Goal: Task Accomplishment & Management: Manage account settings

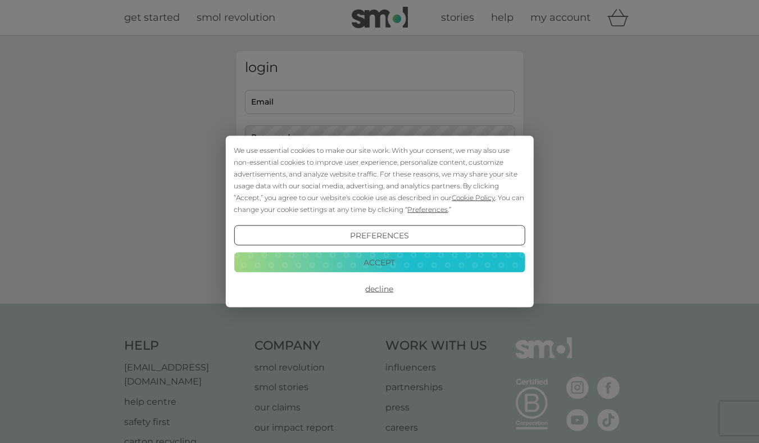
click at [345, 255] on button "Accept" at bounding box center [379, 262] width 291 height 20
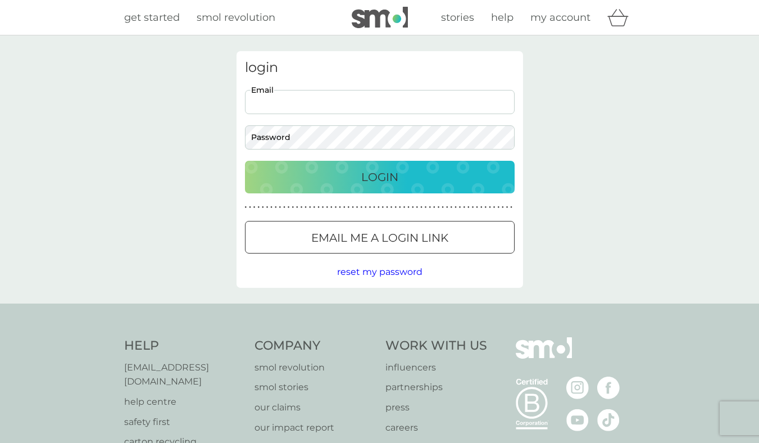
click at [271, 107] on input "Email" at bounding box center [380, 102] width 270 height 24
type input "[EMAIL_ADDRESS][DOMAIN_NAME]"
click at [245, 161] on button "Login" at bounding box center [380, 177] width 270 height 33
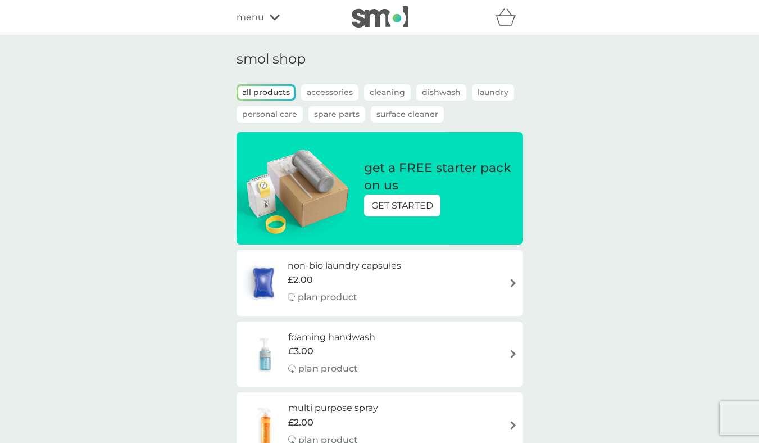
click at [269, 22] on div "menu" at bounding box center [285, 17] width 96 height 15
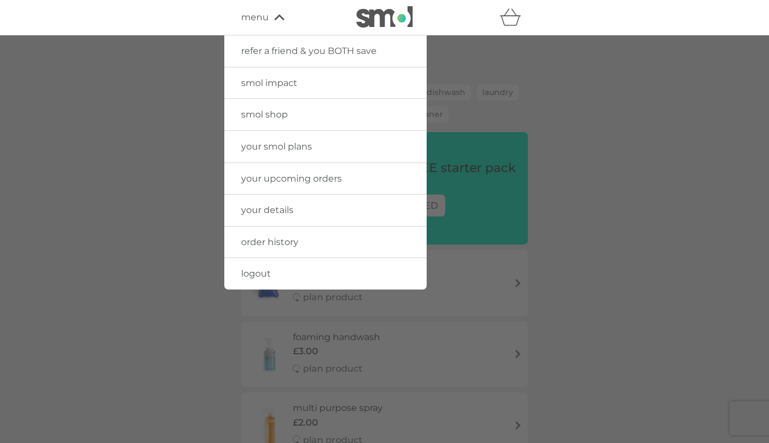
click at [248, 152] on span "your smol plans" at bounding box center [276, 146] width 71 height 11
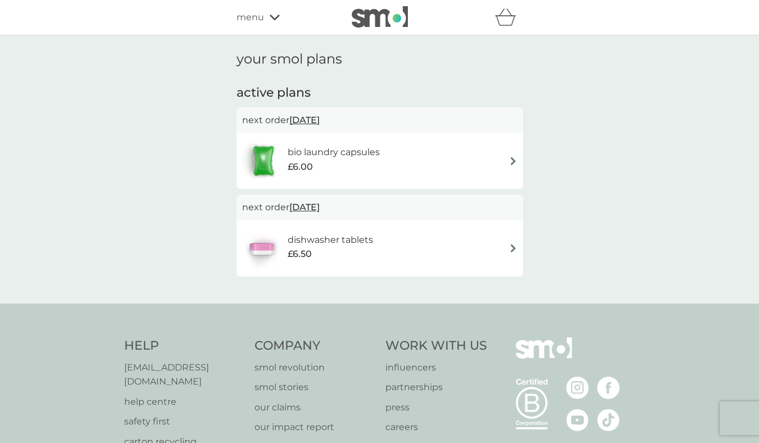
click at [515, 247] on img at bounding box center [513, 248] width 8 height 8
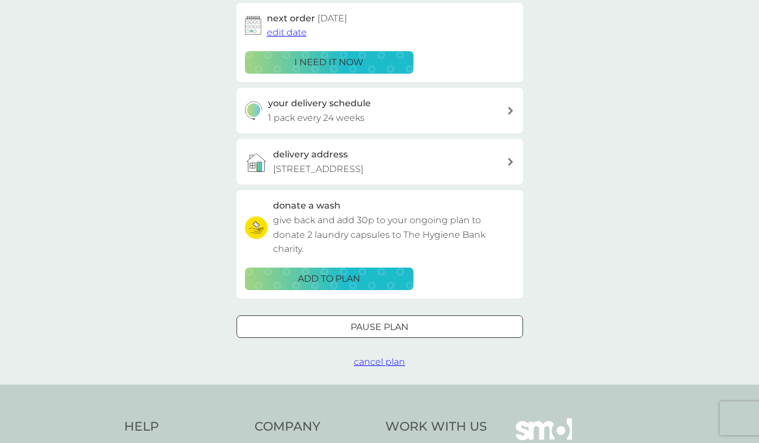
scroll to position [184, 0]
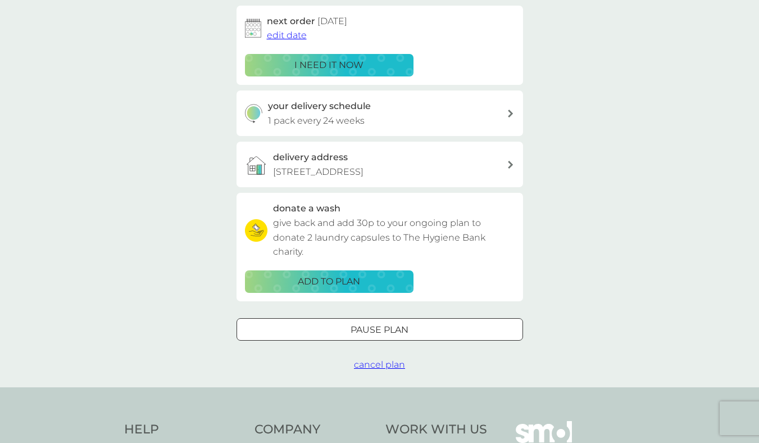
click at [309, 337] on div "Pause plan" at bounding box center [380, 330] width 286 height 15
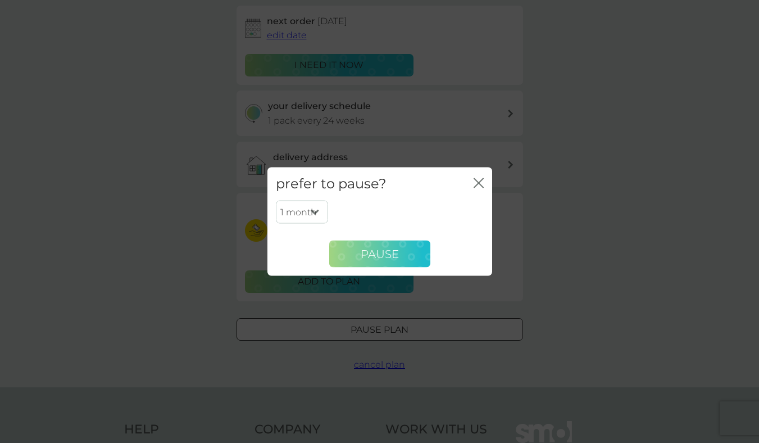
click at [377, 255] on span "Pause" at bounding box center [380, 253] width 38 height 13
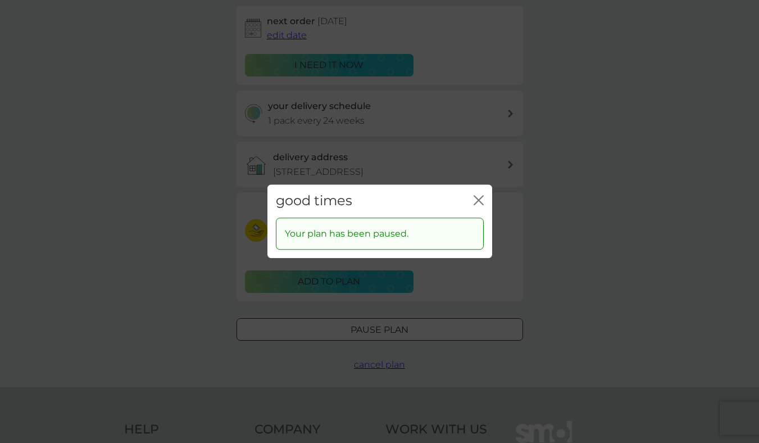
click at [479, 197] on icon "close" at bounding box center [479, 200] width 10 height 10
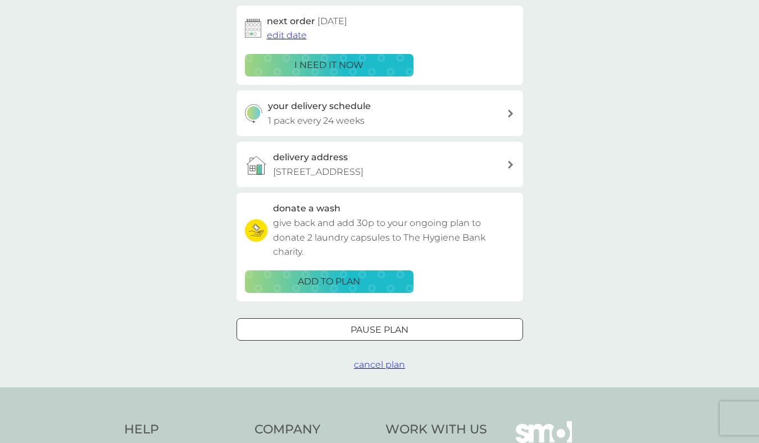
click at [393, 370] on span "cancel plan" at bounding box center [379, 364] width 51 height 11
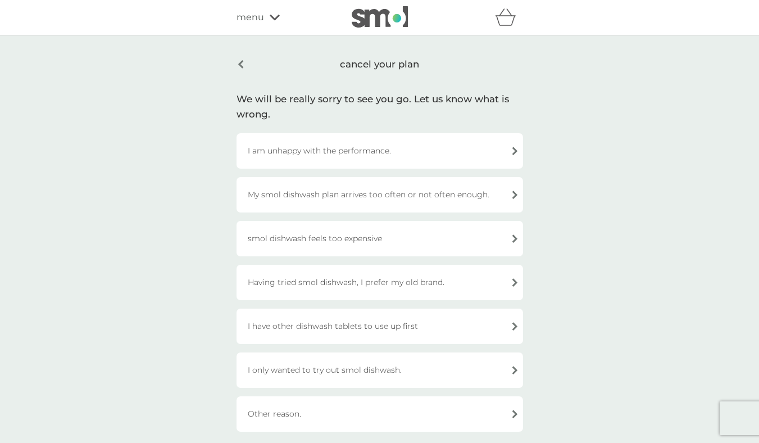
click at [297, 322] on div "I have other dishwash tablets to use up first" at bounding box center [380, 326] width 287 height 35
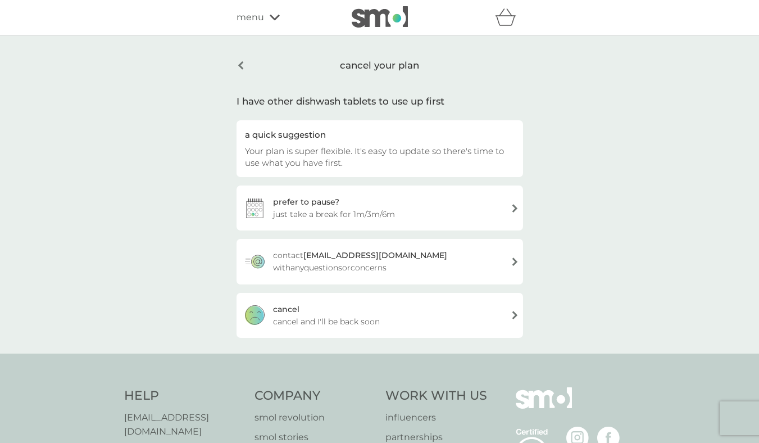
click at [295, 323] on span "cancel and I'll be back soon" at bounding box center [326, 321] width 107 height 12
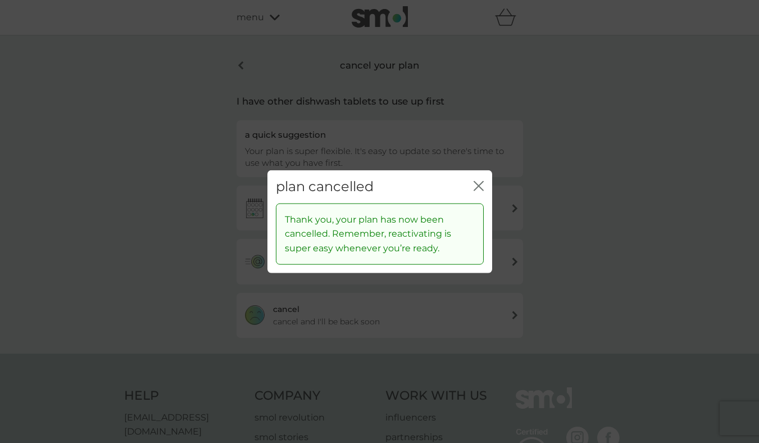
click at [484, 183] on div "plan cancelled close" at bounding box center [380, 186] width 225 height 33
click at [479, 183] on icon "close" at bounding box center [479, 186] width 10 height 10
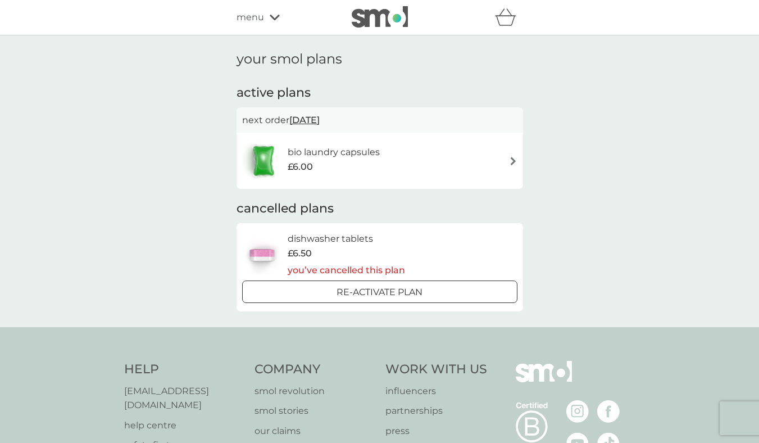
click at [370, 29] on div "refer a friend & you BOTH save smol impact smol shop your smol plans your upcom…" at bounding box center [379, 17] width 759 height 35
click at [371, 25] on img at bounding box center [380, 16] width 56 height 21
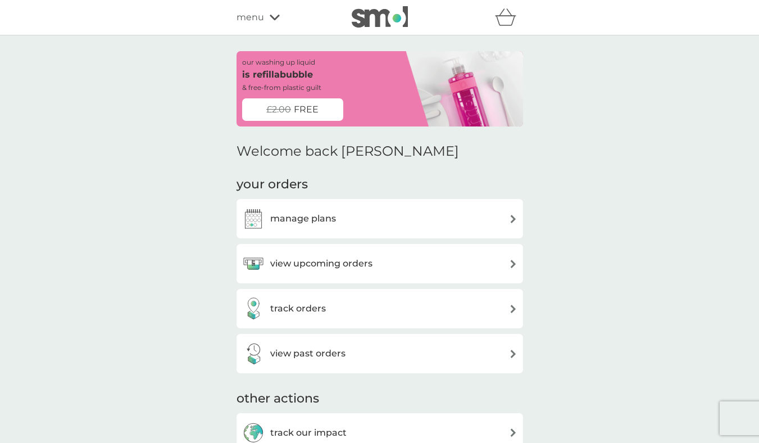
click at [265, 16] on div "menu" at bounding box center [285, 17] width 96 height 15
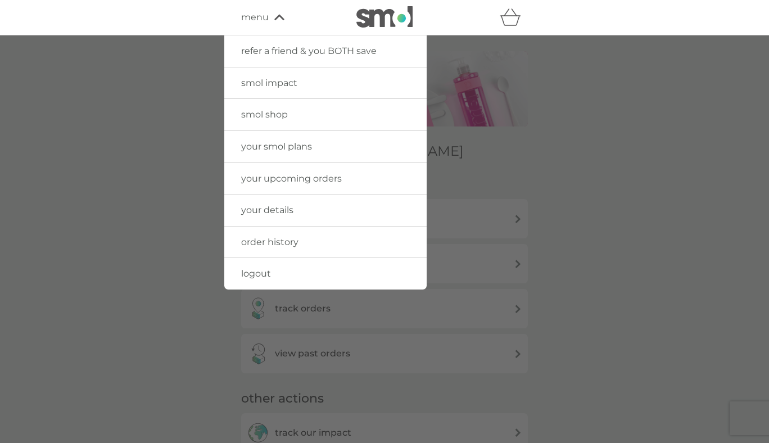
click at [245, 21] on span "menu" at bounding box center [255, 17] width 28 height 15
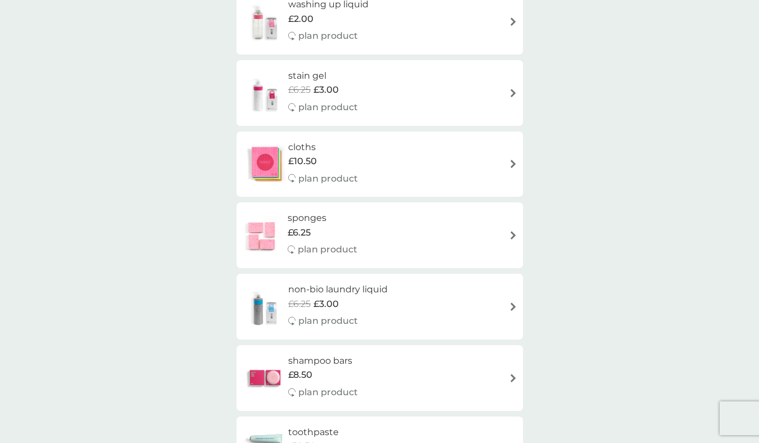
scroll to position [1730, 0]
